Goal: Information Seeking & Learning: Learn about a topic

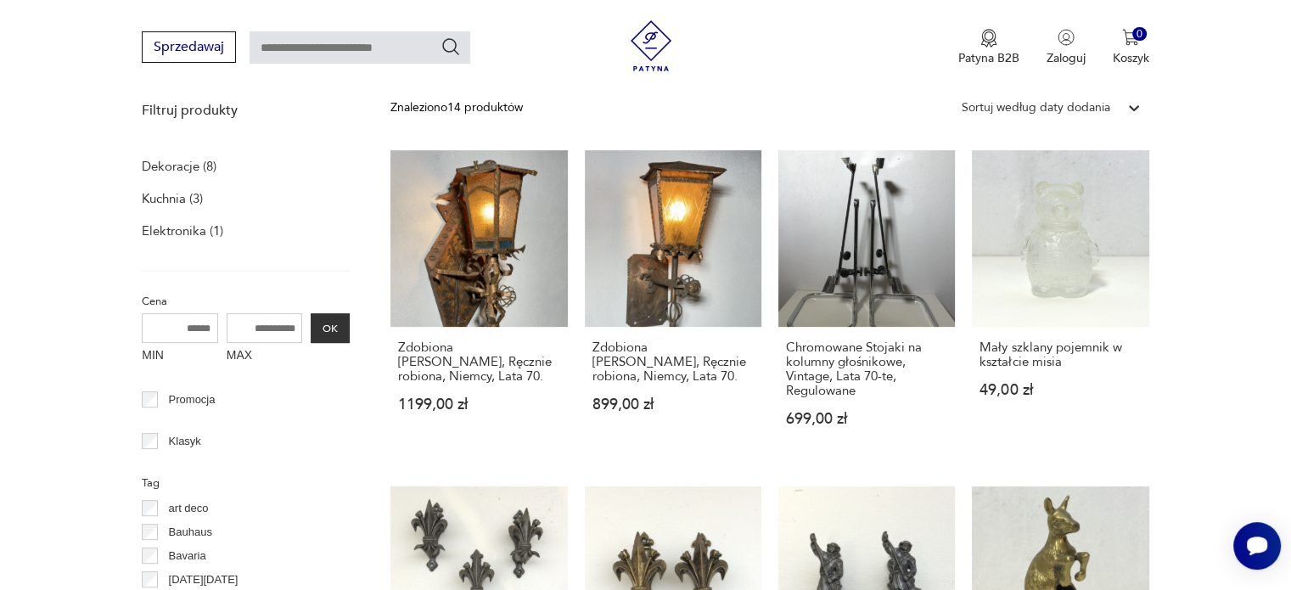
scroll to position [604, 0]
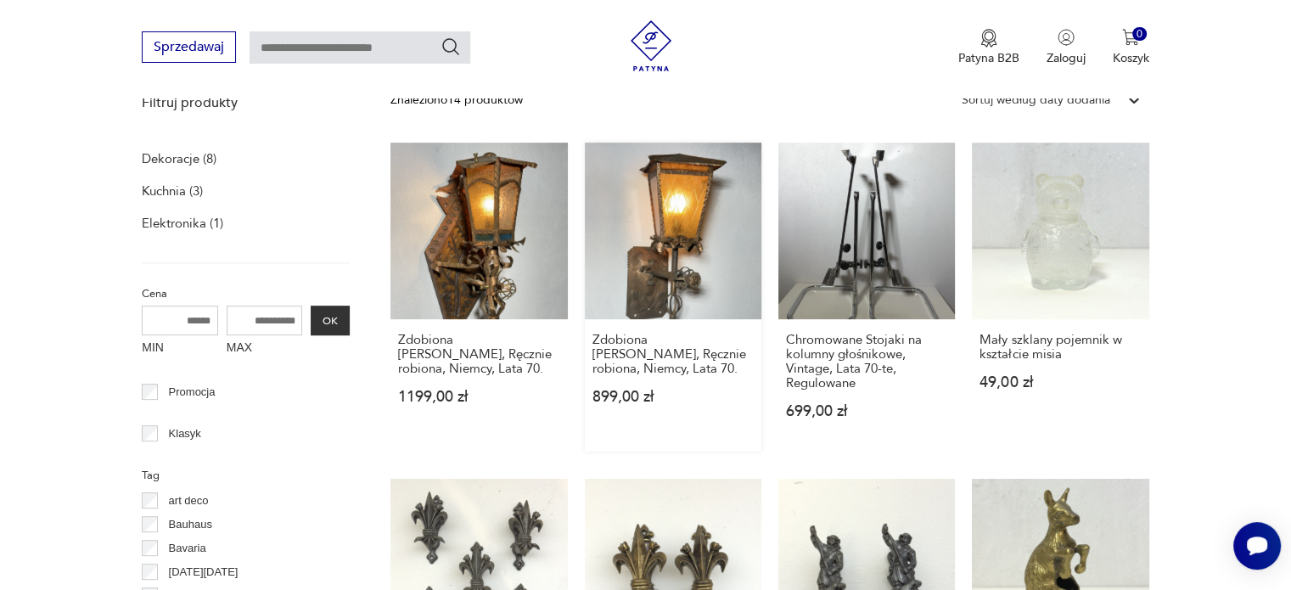
click at [686, 235] on link "Zdobiona [PERSON_NAME], Ręcznie robiona, Niemcy, Lata 70. 899,00 zł" at bounding box center [673, 297] width 177 height 309
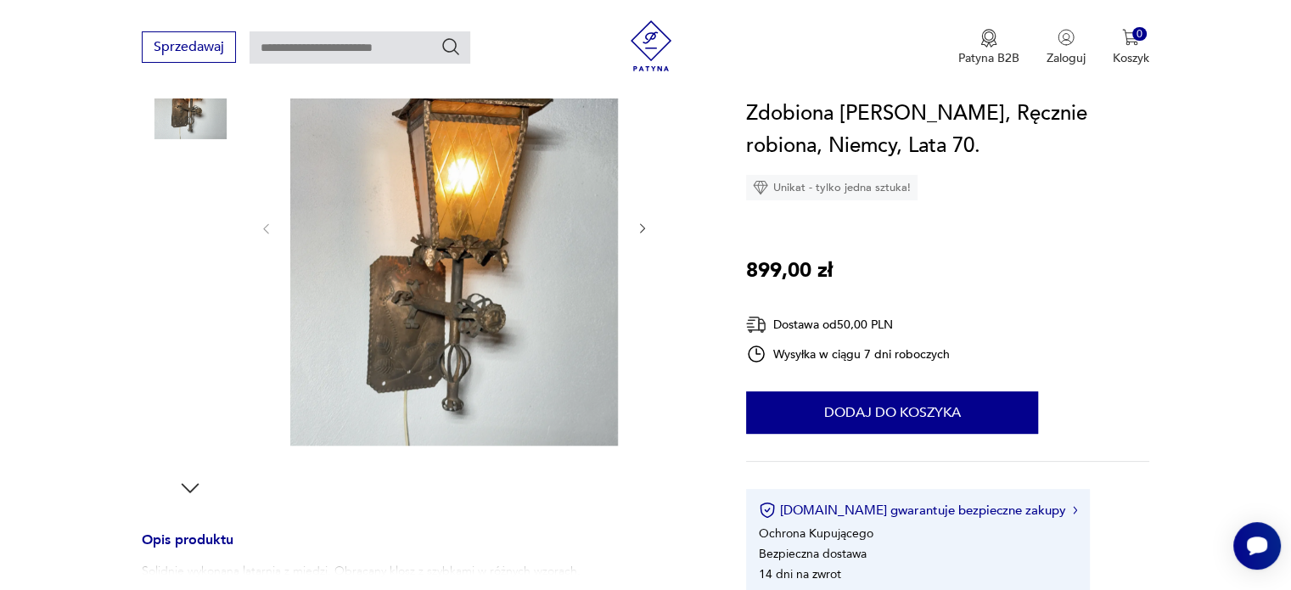
scroll to position [85, 0]
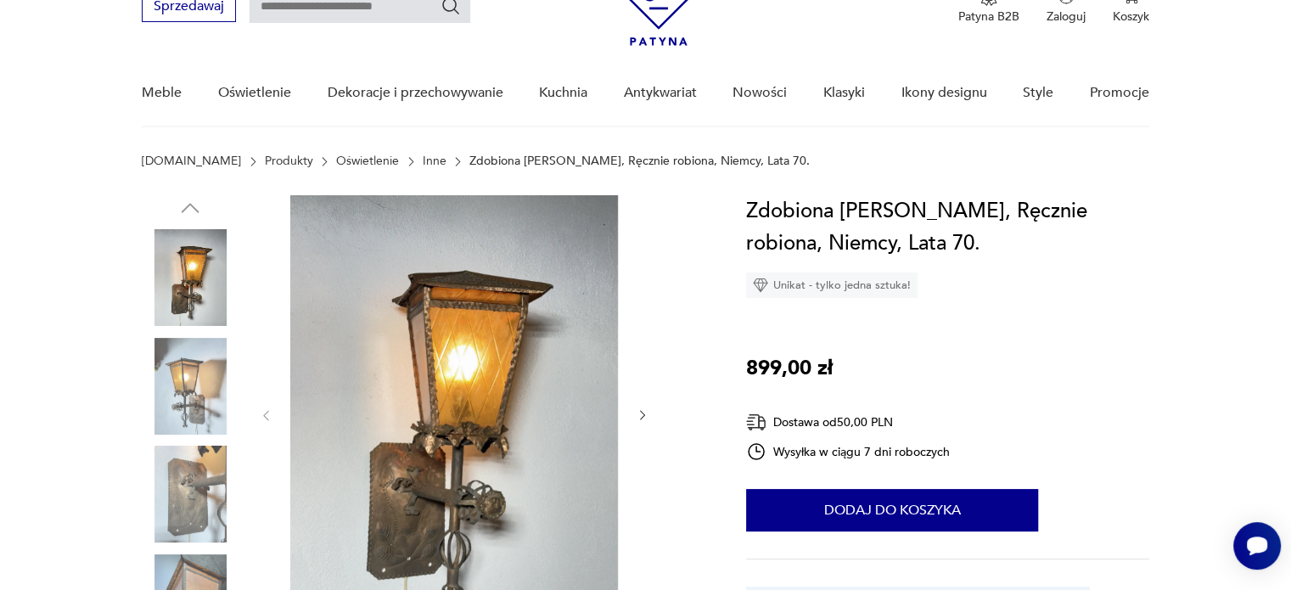
click at [200, 474] on img at bounding box center [190, 494] width 97 height 97
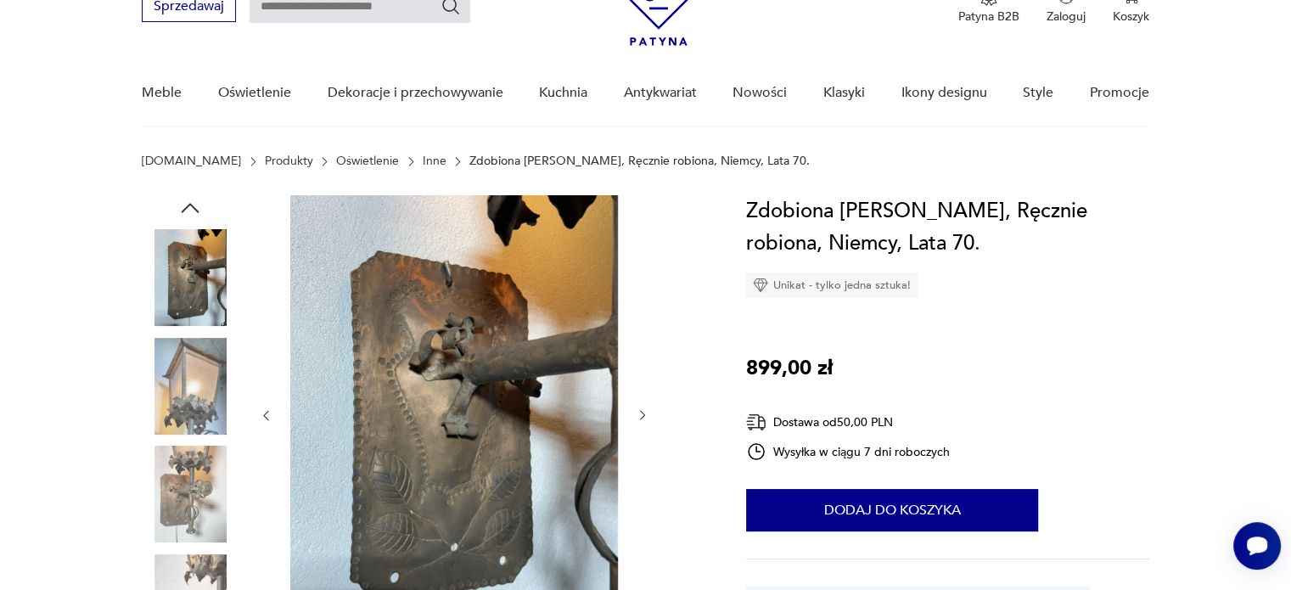
click at [189, 481] on img at bounding box center [190, 494] width 97 height 97
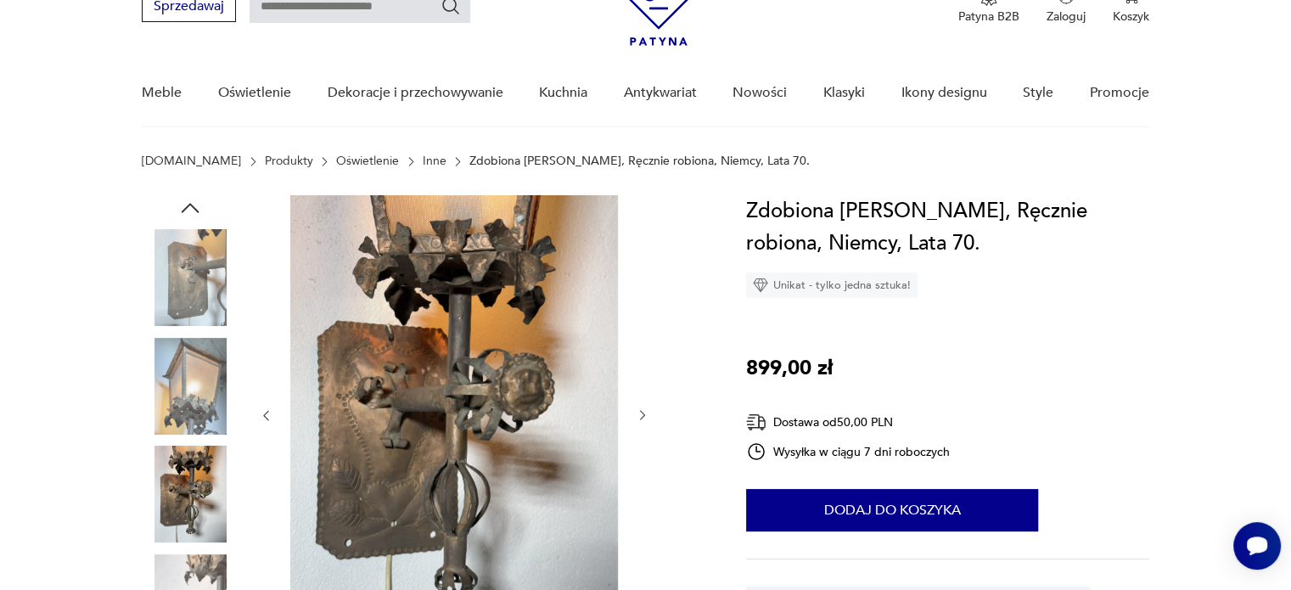
click at [185, 400] on img at bounding box center [190, 386] width 97 height 97
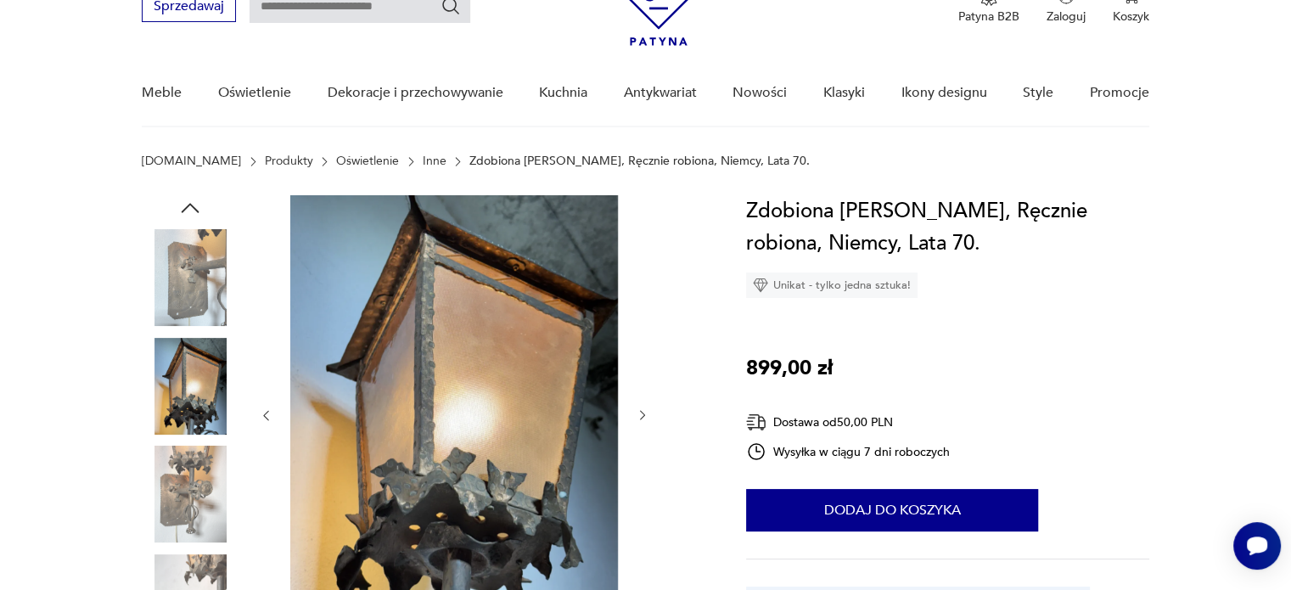
click at [189, 325] on div at bounding box center [190, 277] width 97 height 97
click at [200, 275] on img at bounding box center [190, 277] width 97 height 97
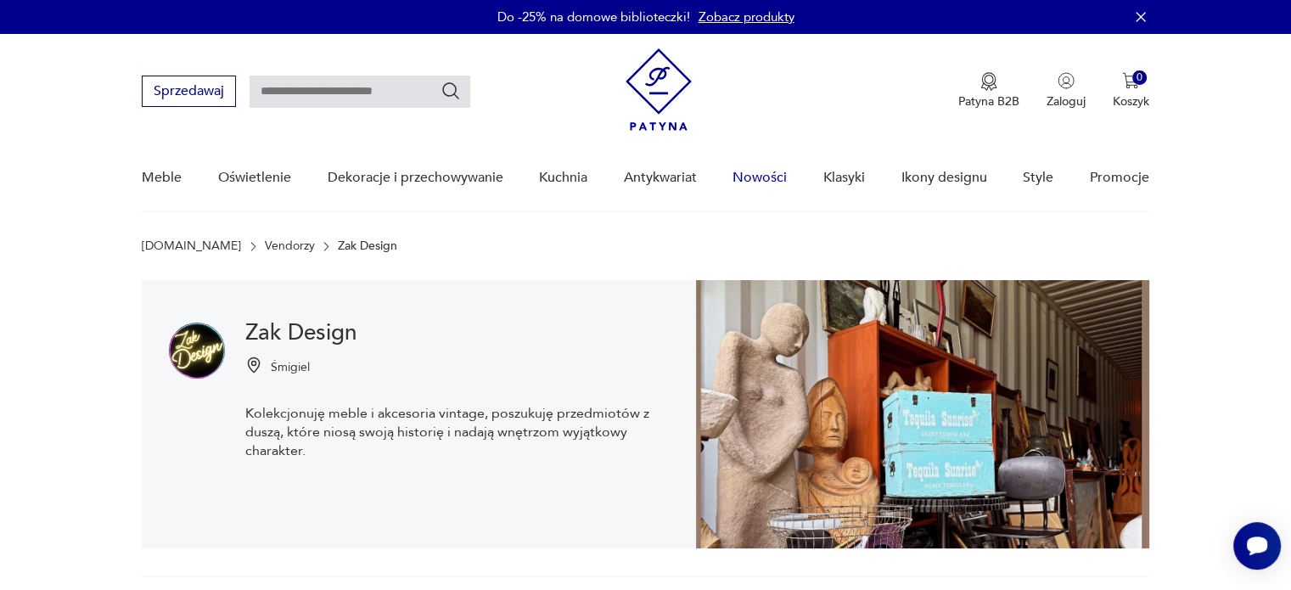
click at [764, 176] on link "Nowości" at bounding box center [759, 177] width 54 height 65
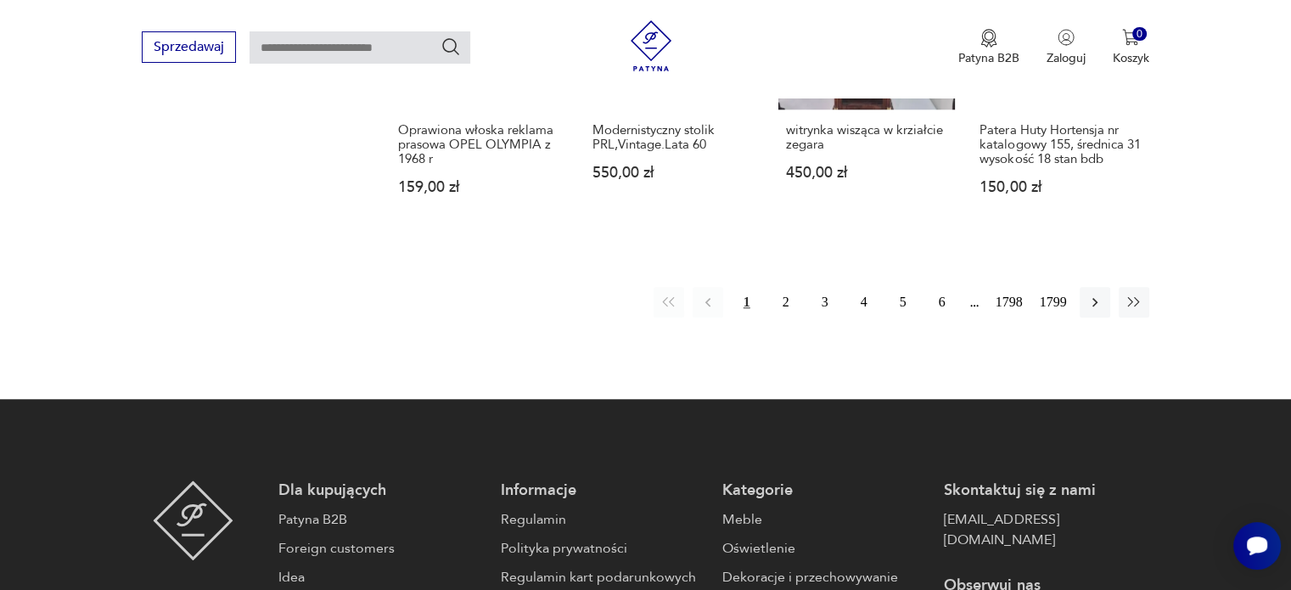
scroll to position [1612, 0]
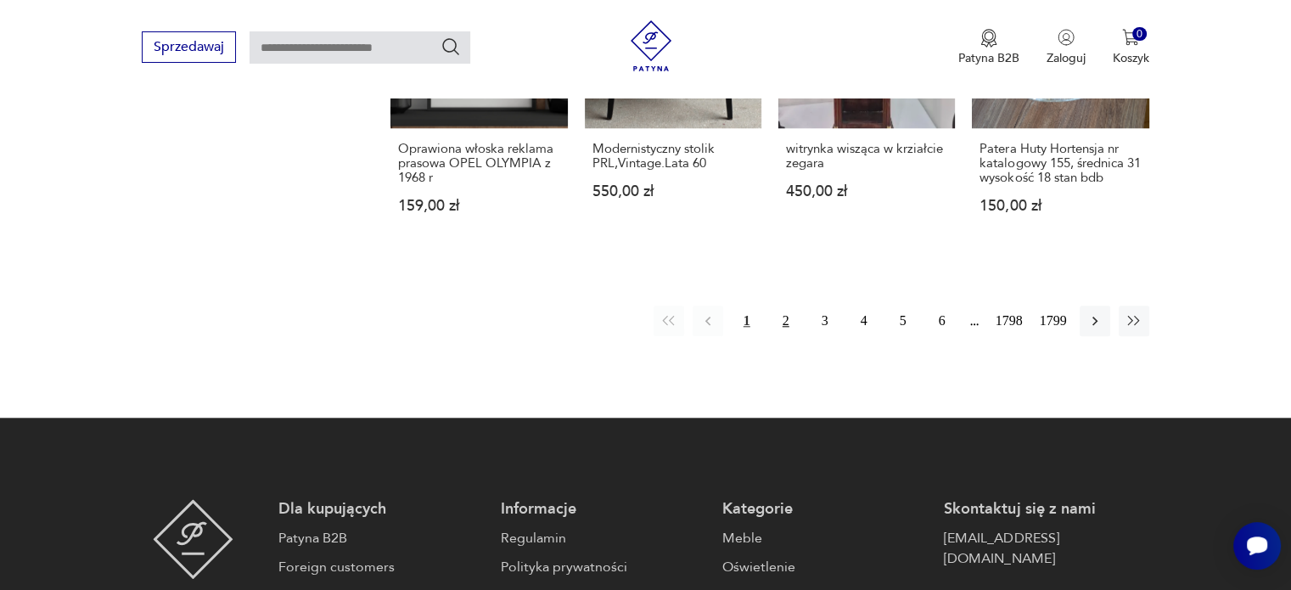
click at [784, 306] on button "2" at bounding box center [786, 321] width 31 height 31
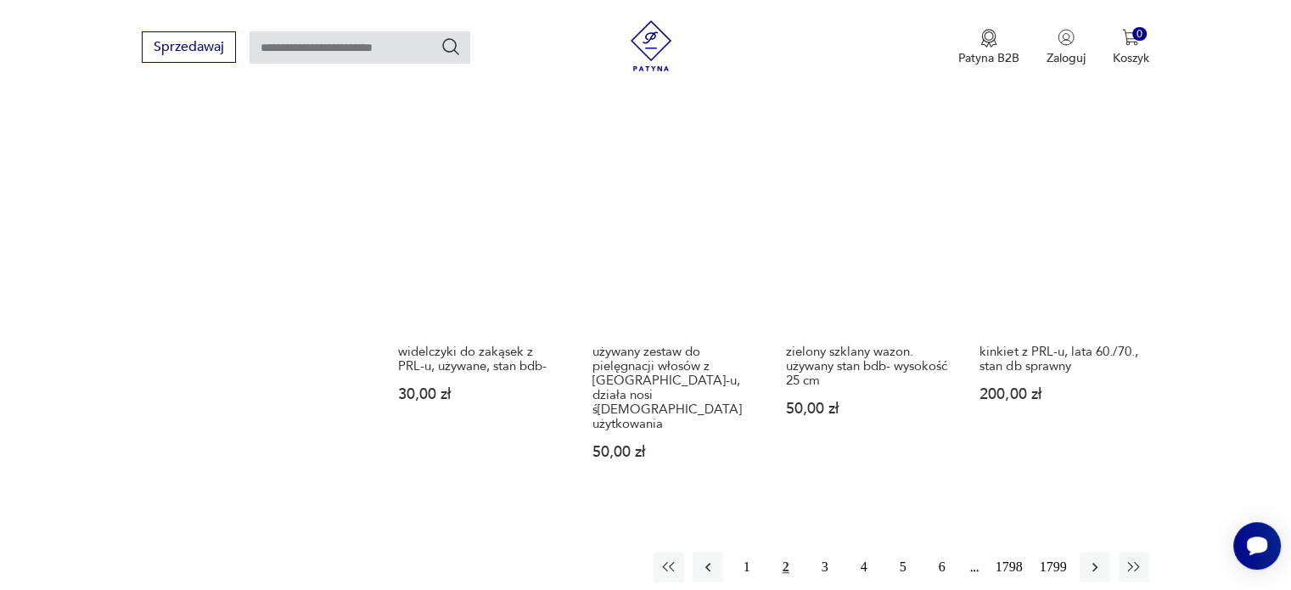
scroll to position [1356, 0]
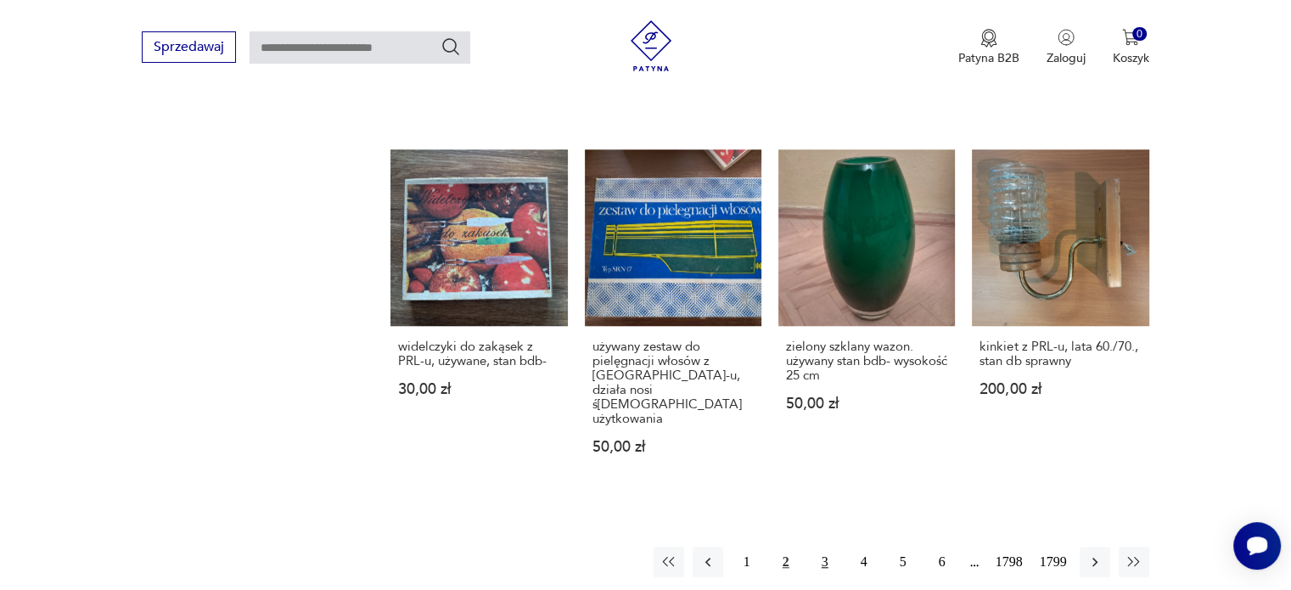
click at [822, 547] on button "3" at bounding box center [825, 562] width 31 height 31
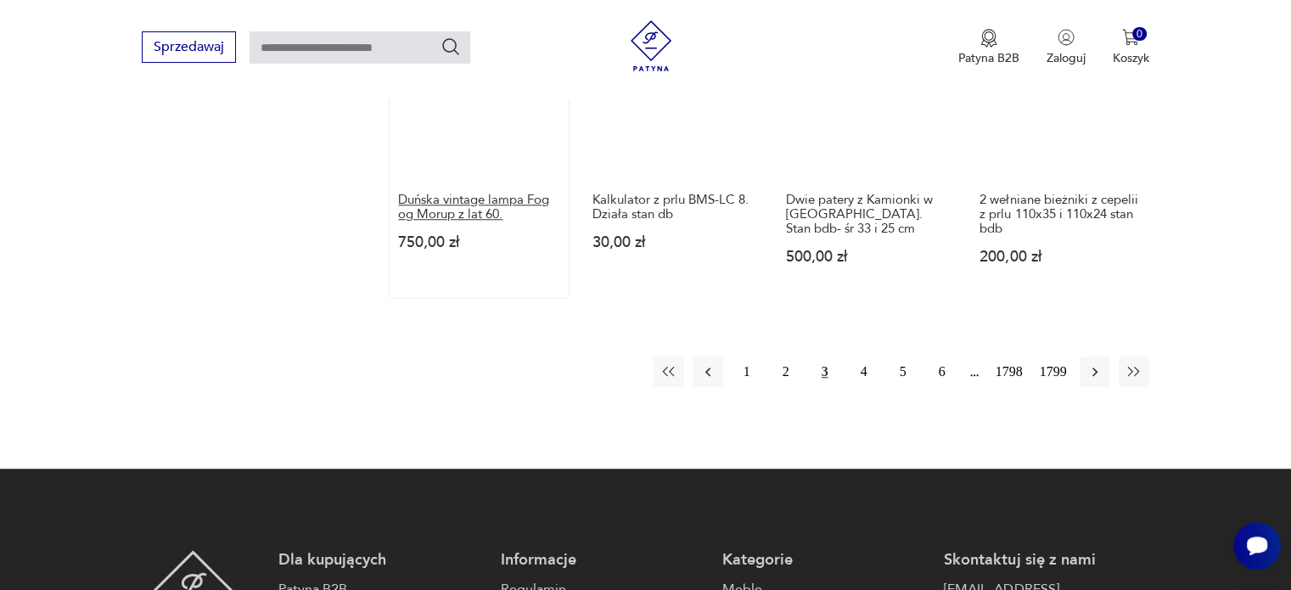
scroll to position [1357, 0]
